Goal: Task Accomplishment & Management: Use online tool/utility

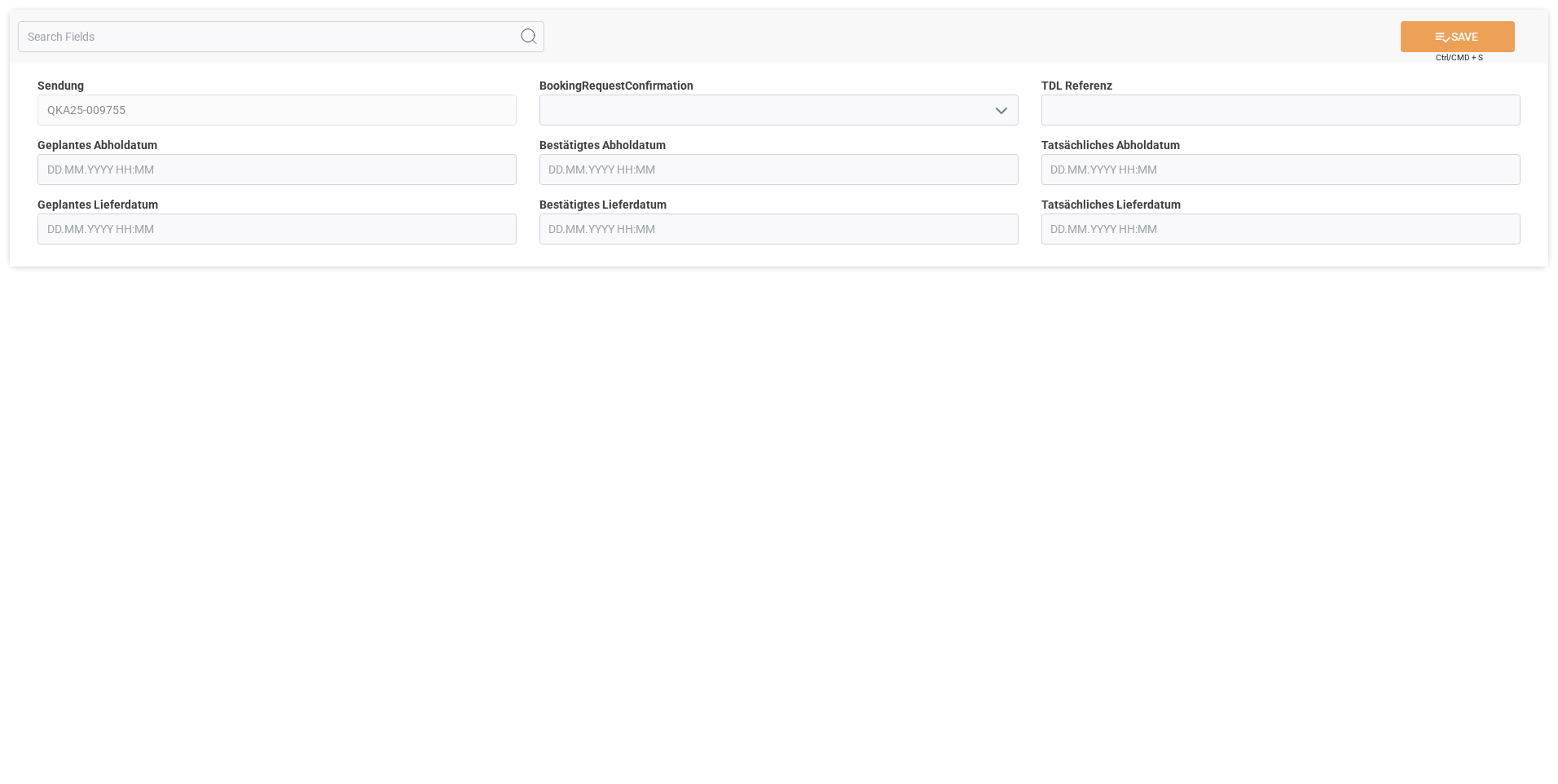
type input "[DATE] 00:00"
type input "[DATE] 01:45"
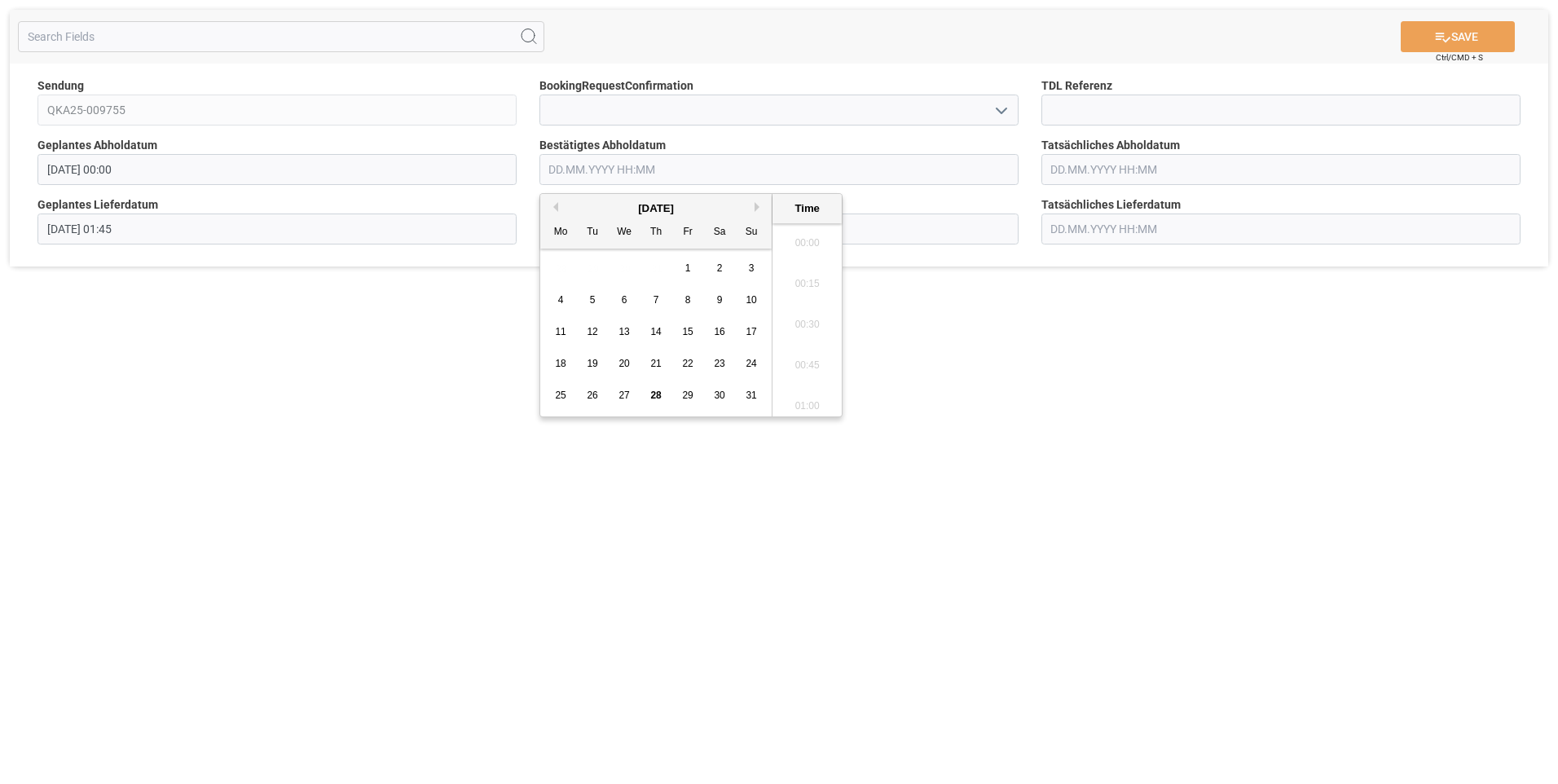
click at [623, 170] on input "text" at bounding box center [778, 170] width 479 height 31
drag, startPoint x: 755, startPoint y: 203, endPoint x: 748, endPoint y: 221, distance: 19.3
click at [754, 203] on button "Next Month" at bounding box center [760, 207] width 10 height 10
click at [592, 264] on span "2" at bounding box center [593, 268] width 6 height 11
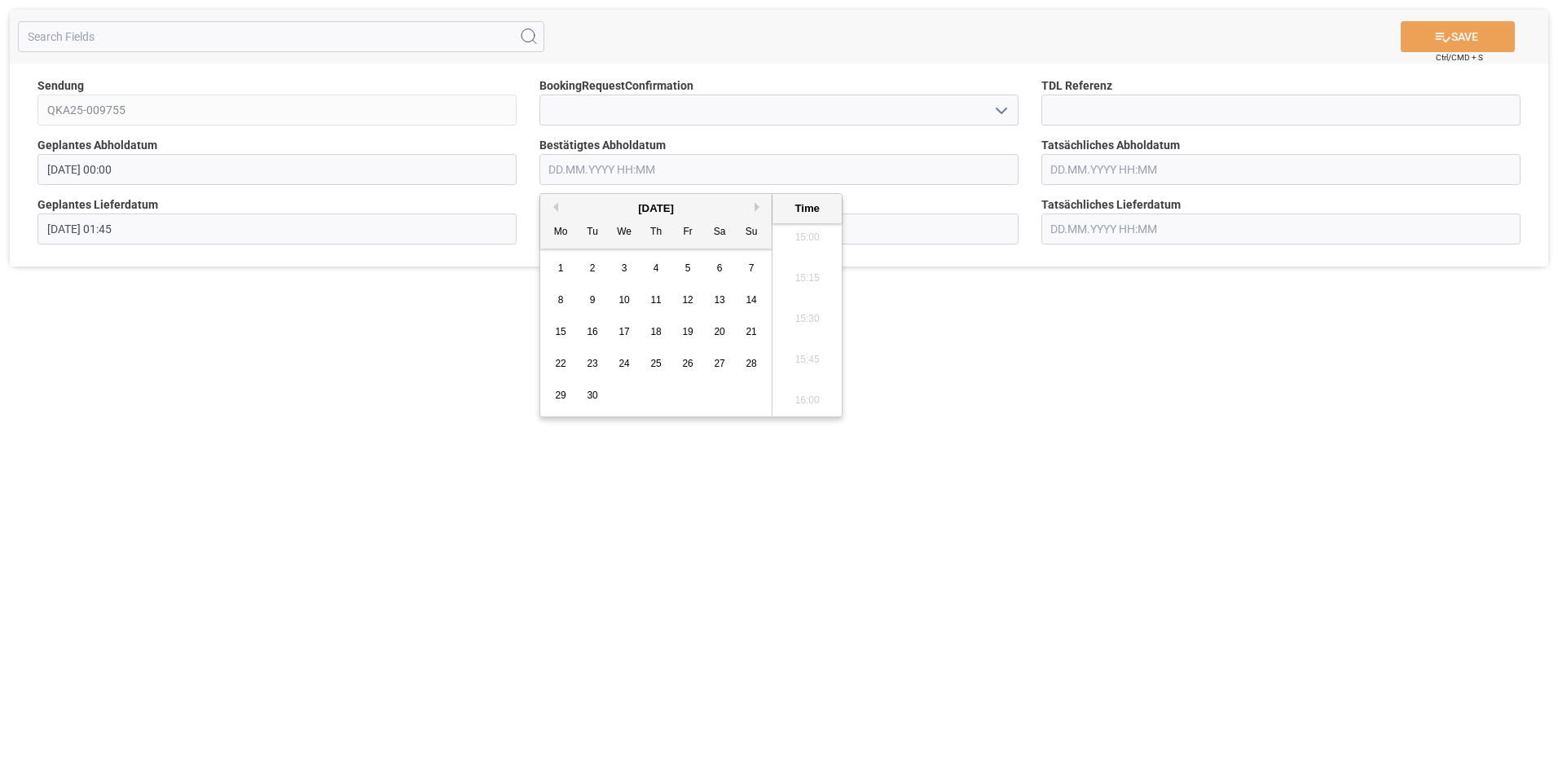
type input "[DATE] 00:00"
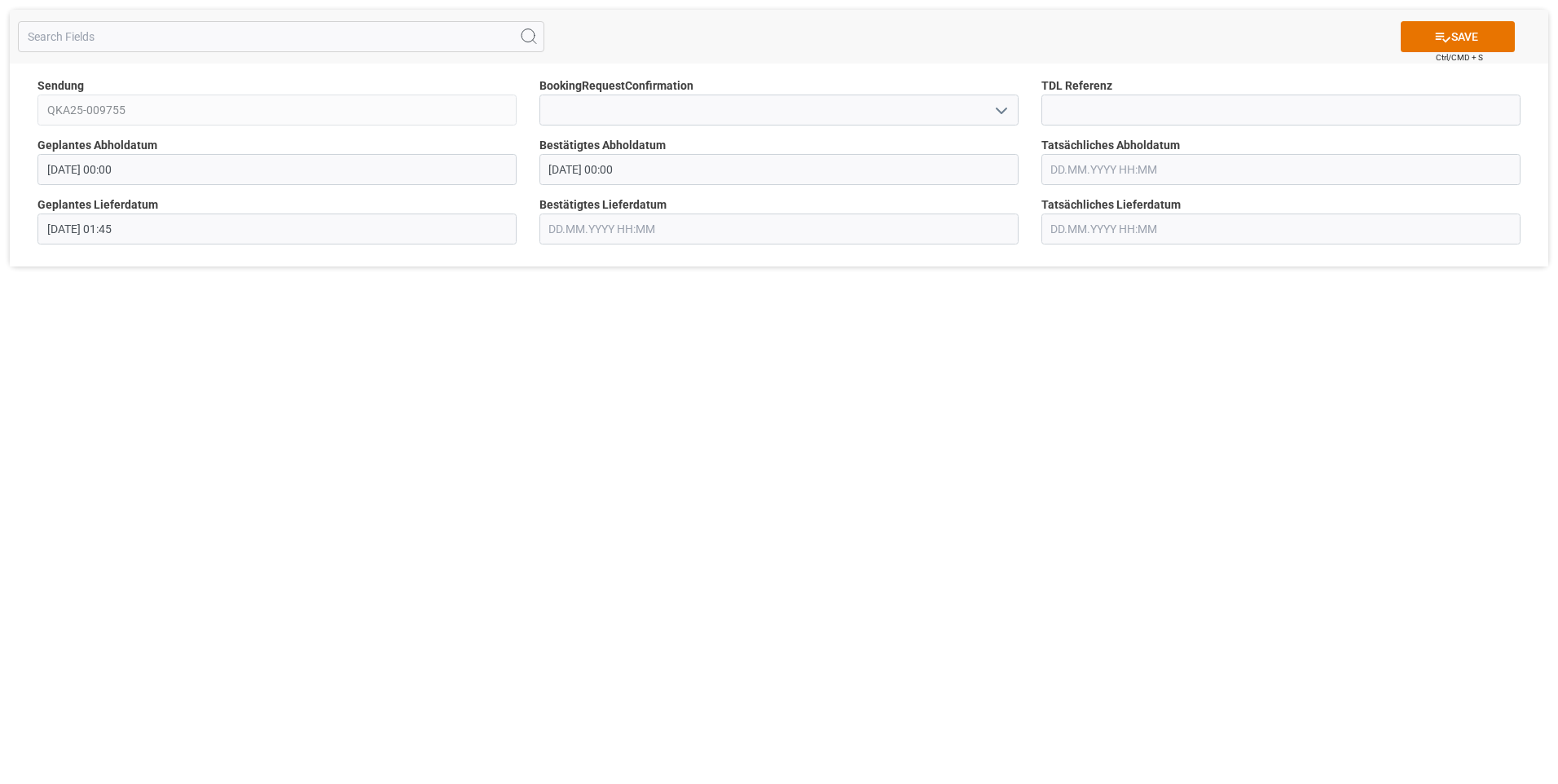
click at [465, 309] on div "SAVE Ctrl/CMD + S Sendung QKA25-009755 BookingRequestConfirmation TDL Referenz …" at bounding box center [779, 392] width 1558 height 784
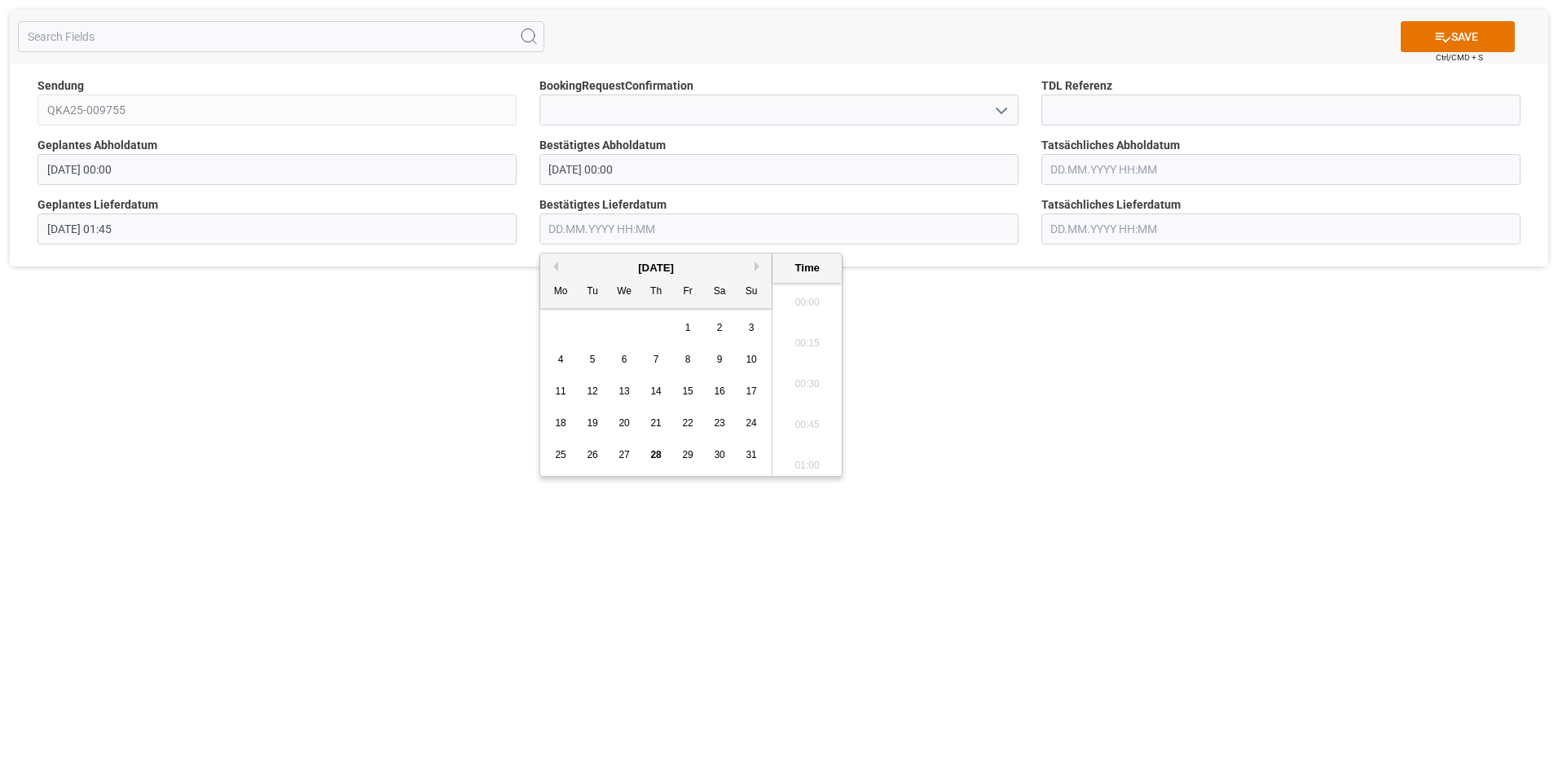
click at [599, 227] on input "text" at bounding box center [778, 229] width 479 height 31
click at [715, 359] on div "9" at bounding box center [720, 359] width 20 height 19
type input "[DATE] 00:00"
click at [1059, 350] on div "SAVE Ctrl/CMD + S Sendung QKA25-009755 BookingRequestConfirmation TDL Referenz …" at bounding box center [779, 392] width 1558 height 784
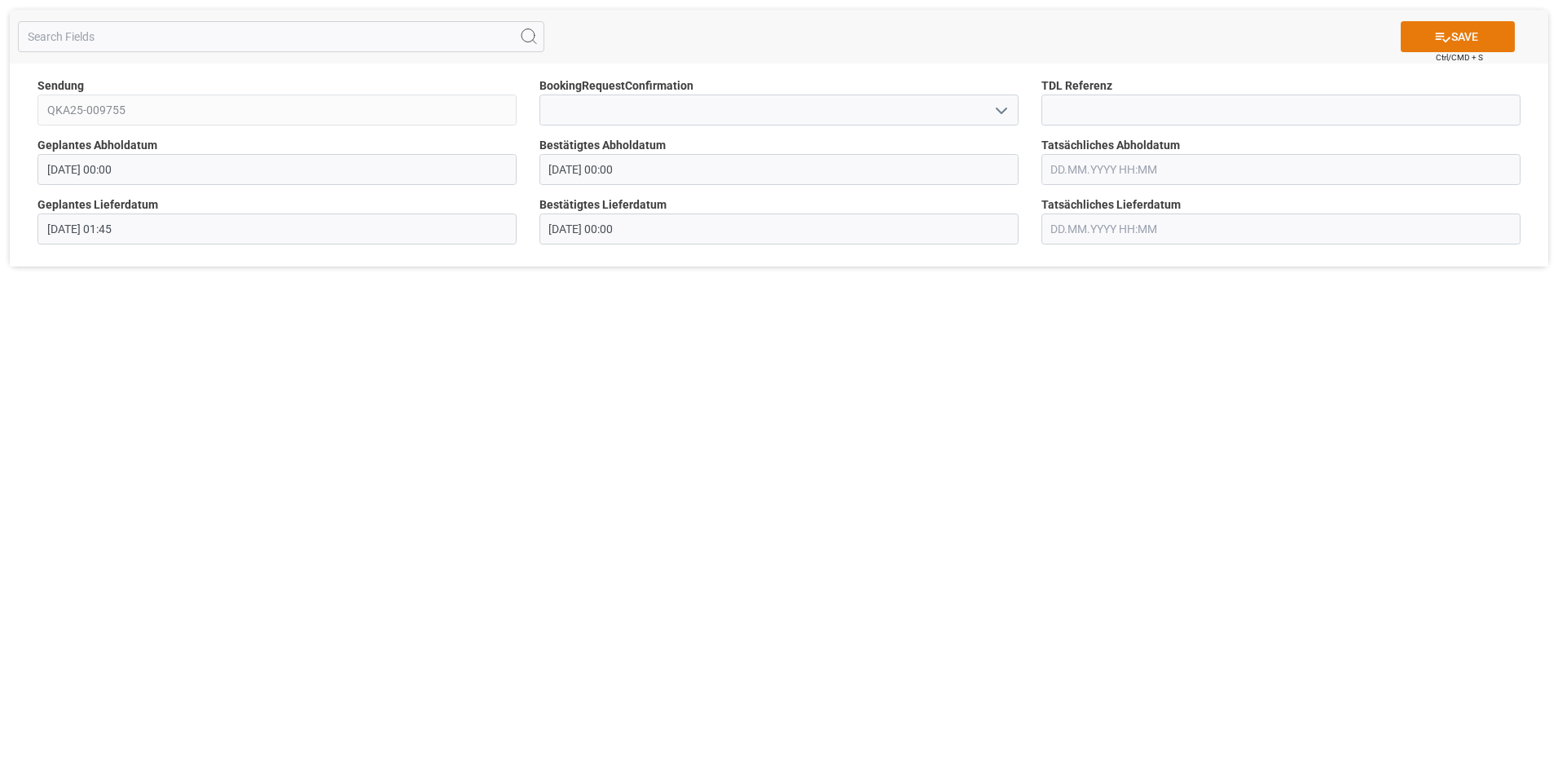
click at [1486, 36] on button "SAVE" at bounding box center [1458, 36] width 114 height 31
